Goal: Navigation & Orientation: Find specific page/section

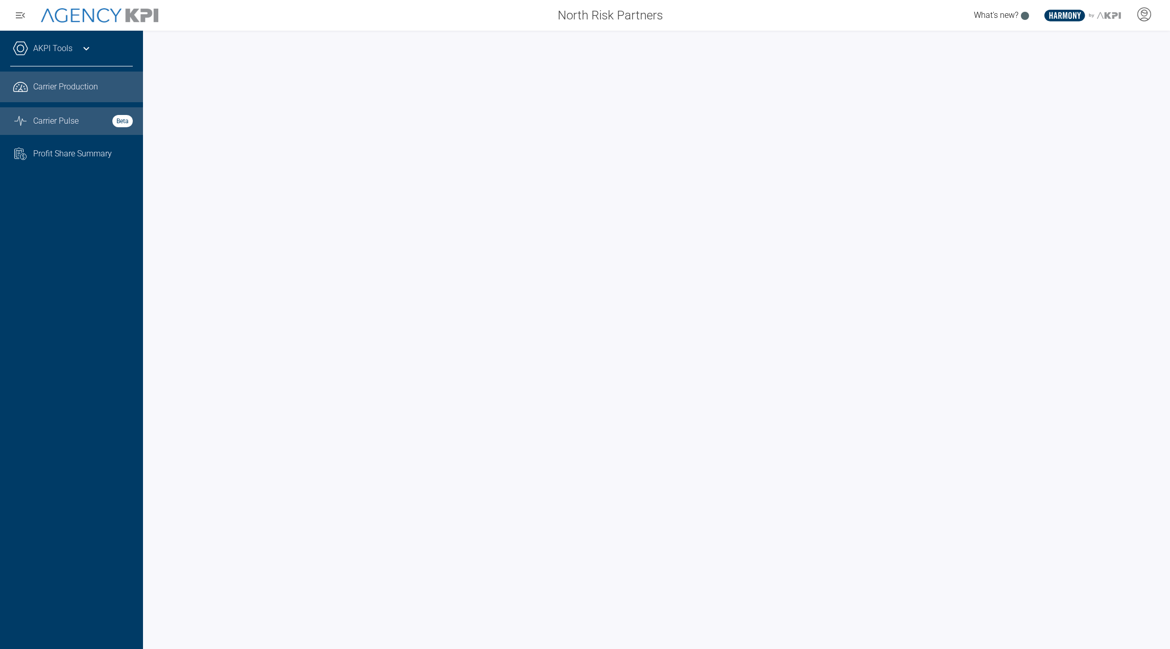
click at [109, 123] on div "Carrier Pulse Beta" at bounding box center [83, 121] width 100 height 12
drag, startPoint x: 161, startPoint y: 20, endPoint x: 68, endPoint y: 224, distance: 224.2
click at [68, 224] on div "AKPI Tools Core Production Data Upload Agency Code Mapping Carrier Data Health …" at bounding box center [71, 340] width 143 height 618
click at [329, 32] on div at bounding box center [656, 340] width 1027 height 618
click at [90, 45] on icon at bounding box center [86, 48] width 12 height 12
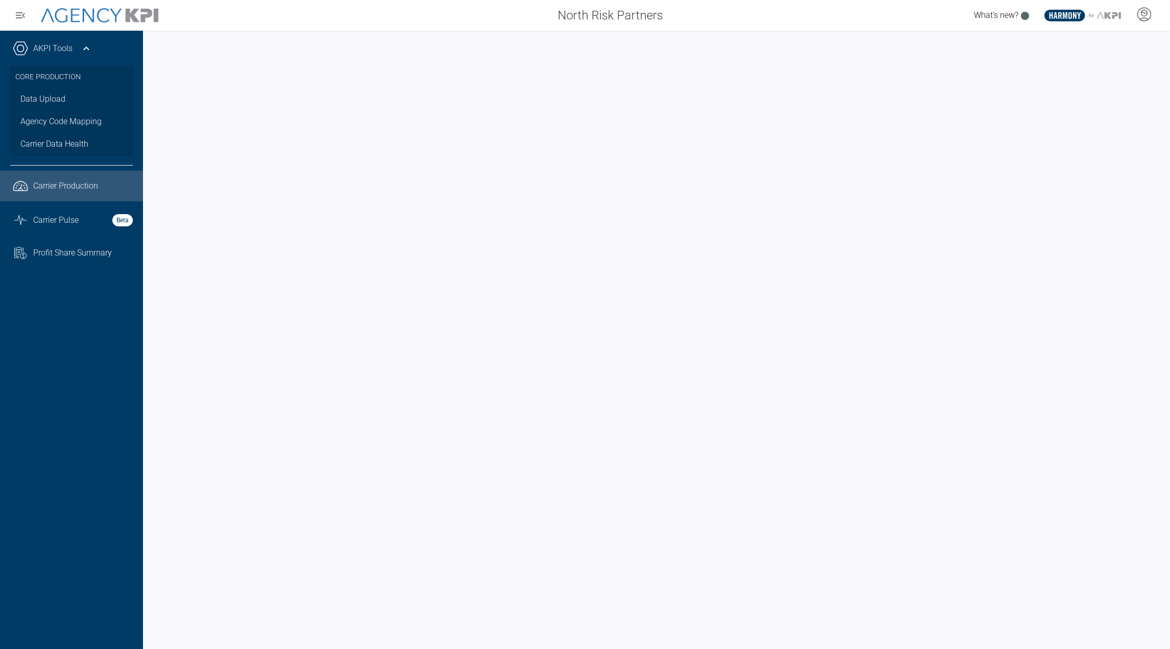
click at [1159, 17] on div at bounding box center [1150, 15] width 39 height 23
click at [1146, 16] on icon at bounding box center [1144, 13] width 6 height 6
click at [1108, 78] on li "Log Out" at bounding box center [1104, 71] width 110 height 21
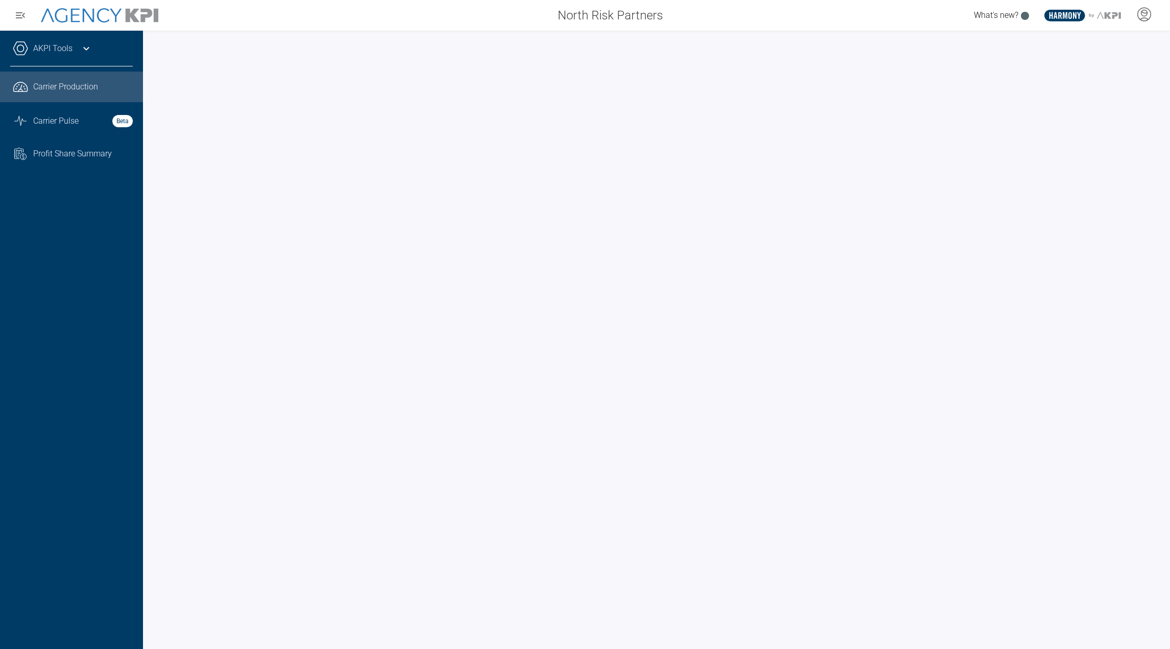
click at [105, 87] on div "Carrier Production" at bounding box center [83, 87] width 100 height 12
click at [74, 116] on span "Carrier Pulse" at bounding box center [55, 121] width 45 height 12
